Goal: Transaction & Acquisition: Purchase product/service

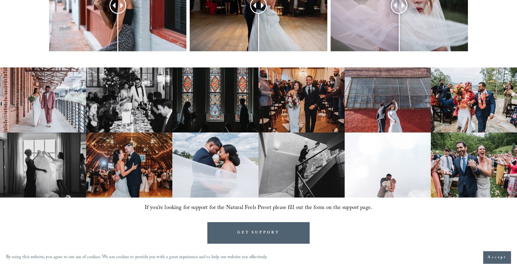
scroll to position [350, 0]
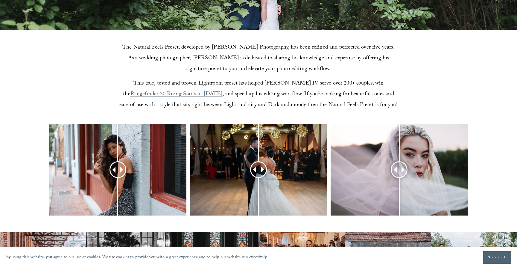
scroll to position [171, 0]
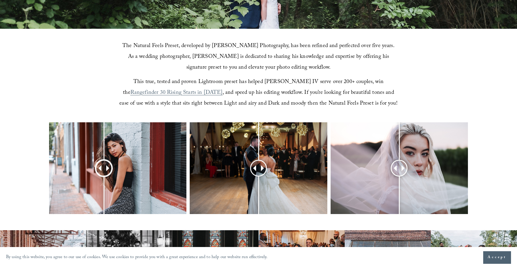
drag, startPoint x: 115, startPoint y: 169, endPoint x: 104, endPoint y: 164, distance: 11.9
click at [104, 164] on div at bounding box center [103, 167] width 15 height 15
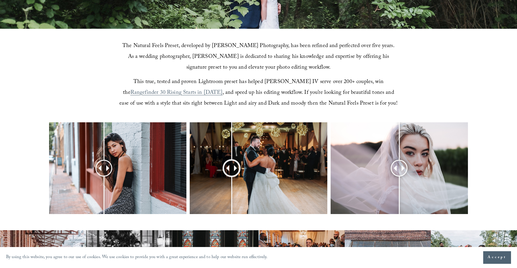
drag, startPoint x: 255, startPoint y: 164, endPoint x: 232, endPoint y: 160, distance: 23.5
click at [232, 160] on div at bounding box center [258, 168] width 137 height 92
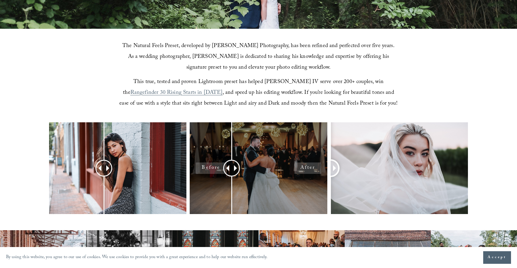
drag, startPoint x: 395, startPoint y: 166, endPoint x: 324, endPoint y: 157, distance: 71.8
click at [324, 157] on div at bounding box center [258, 175] width 517 height 107
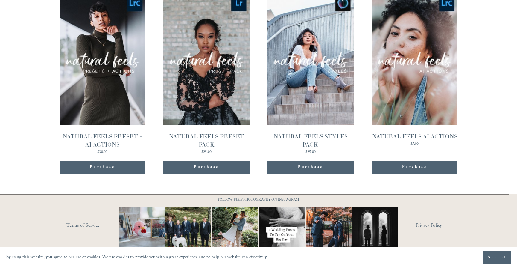
scroll to position [652, 0]
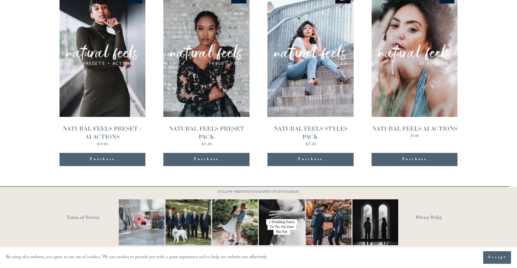
click at [104, 158] on div "Purchase" at bounding box center [102, 159] width 25 height 6
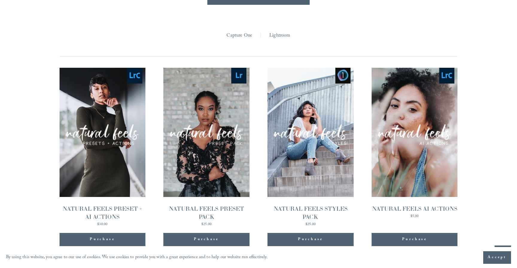
scroll to position [572, 0]
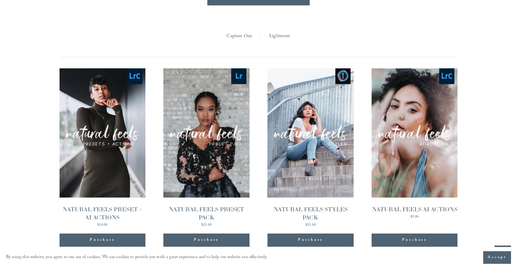
drag, startPoint x: 50, startPoint y: 210, endPoint x: 125, endPoint y: 215, distance: 74.7
click at [125, 215] on section "Presets Capture One | Lightroom | All Capture One Lightroom Quick View NATURAL …" at bounding box center [258, 130] width 419 height 251
copy div "NATURAL FEELS PRESET + AI ACTIONS"
